Goal: Navigation & Orientation: Find specific page/section

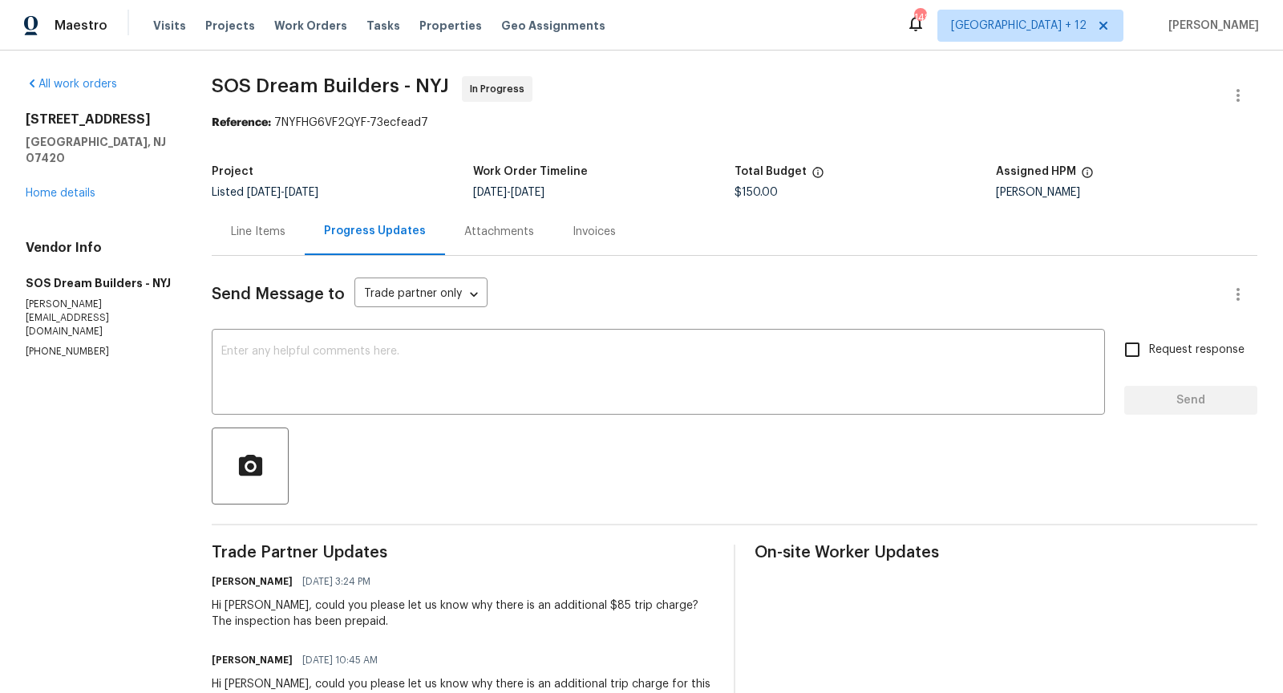
click at [255, 224] on div "Line Items" at bounding box center [258, 232] width 55 height 16
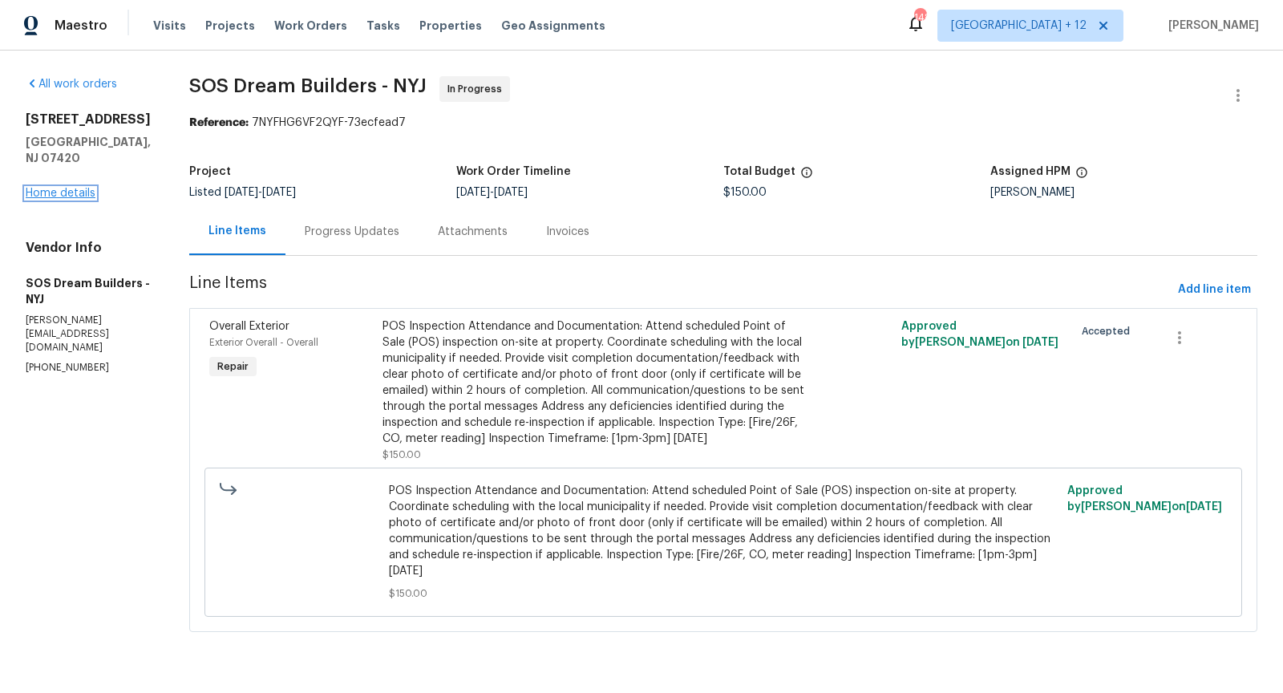
click at [80, 188] on link "Home details" at bounding box center [61, 193] width 70 height 11
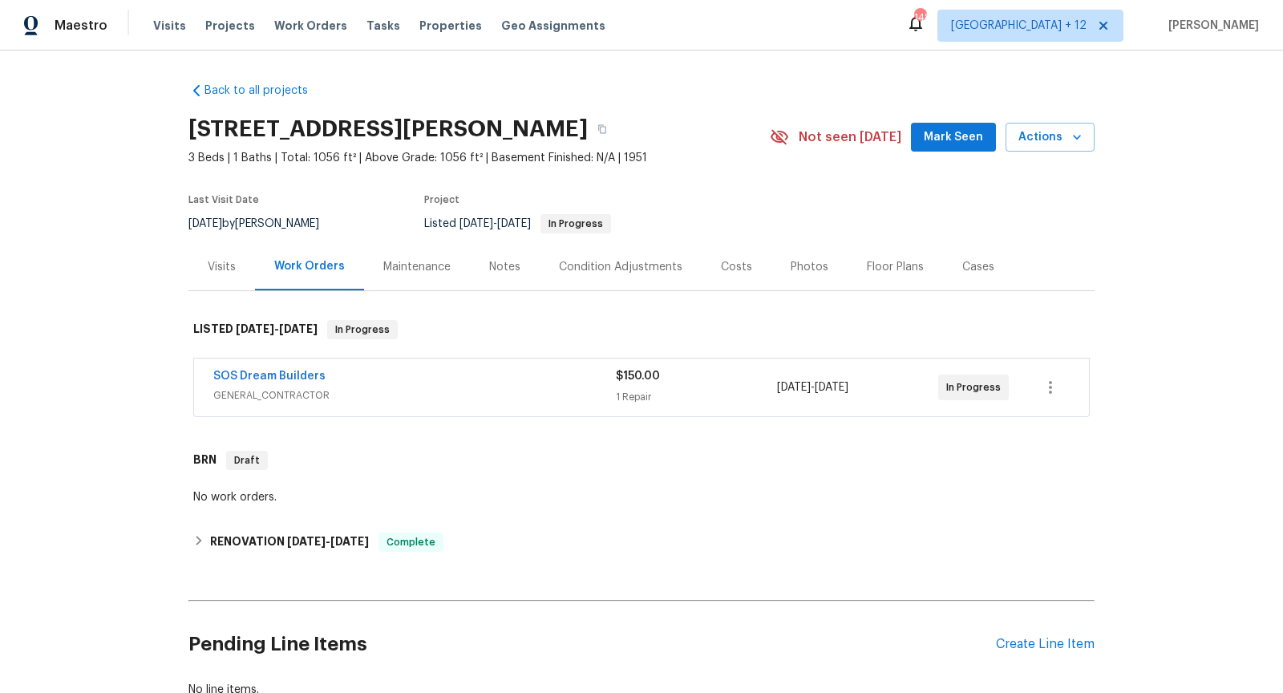
click at [226, 264] on div "Visits" at bounding box center [222, 267] width 28 height 16
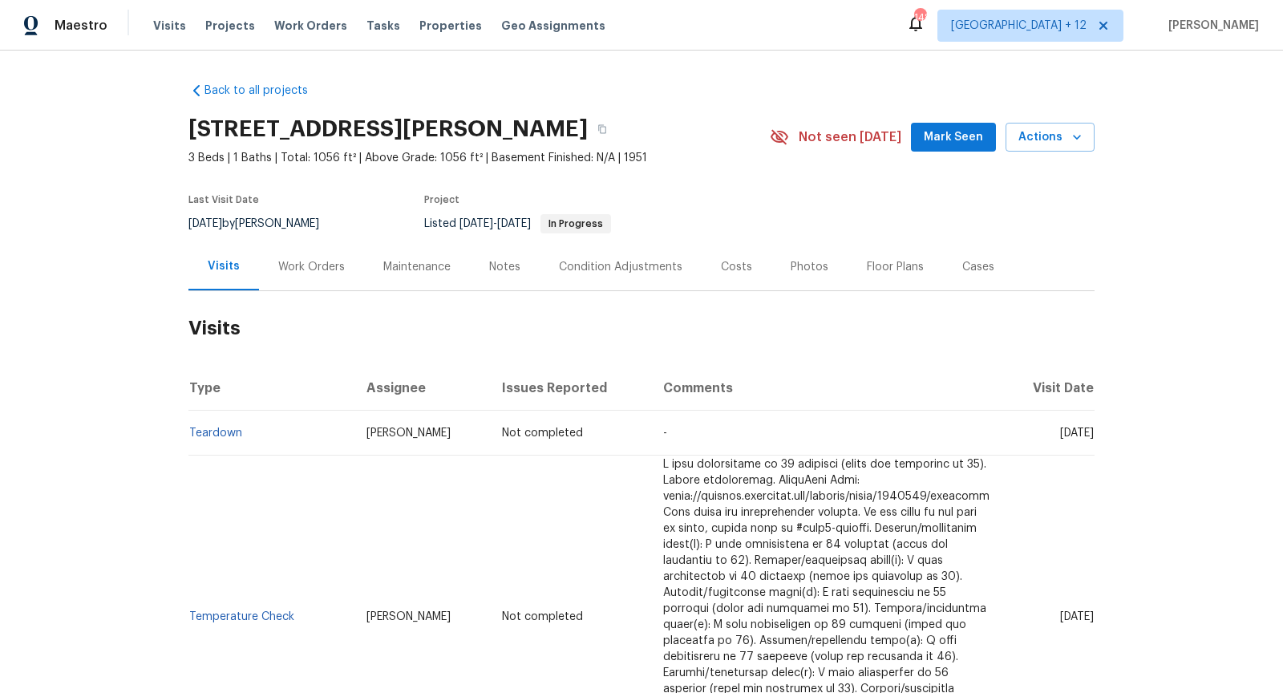
click at [307, 269] on div "Work Orders" at bounding box center [311, 267] width 67 height 16
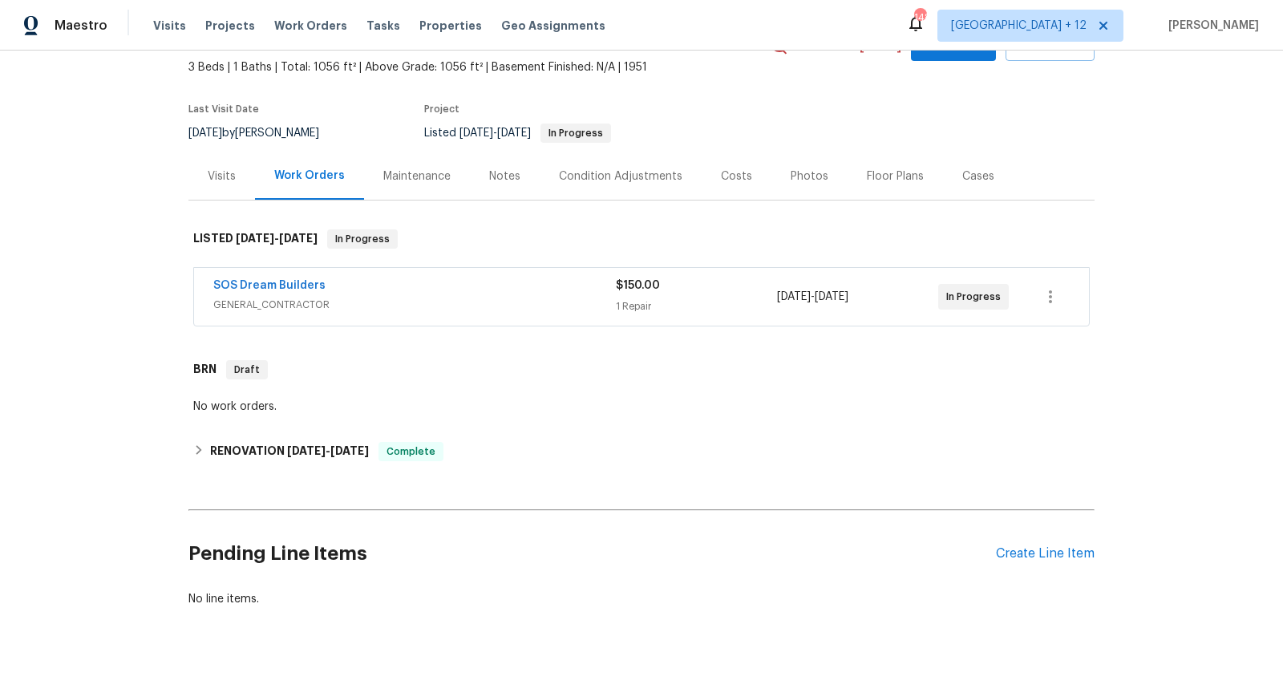
scroll to position [111, 0]
